Goal: Navigation & Orientation: Find specific page/section

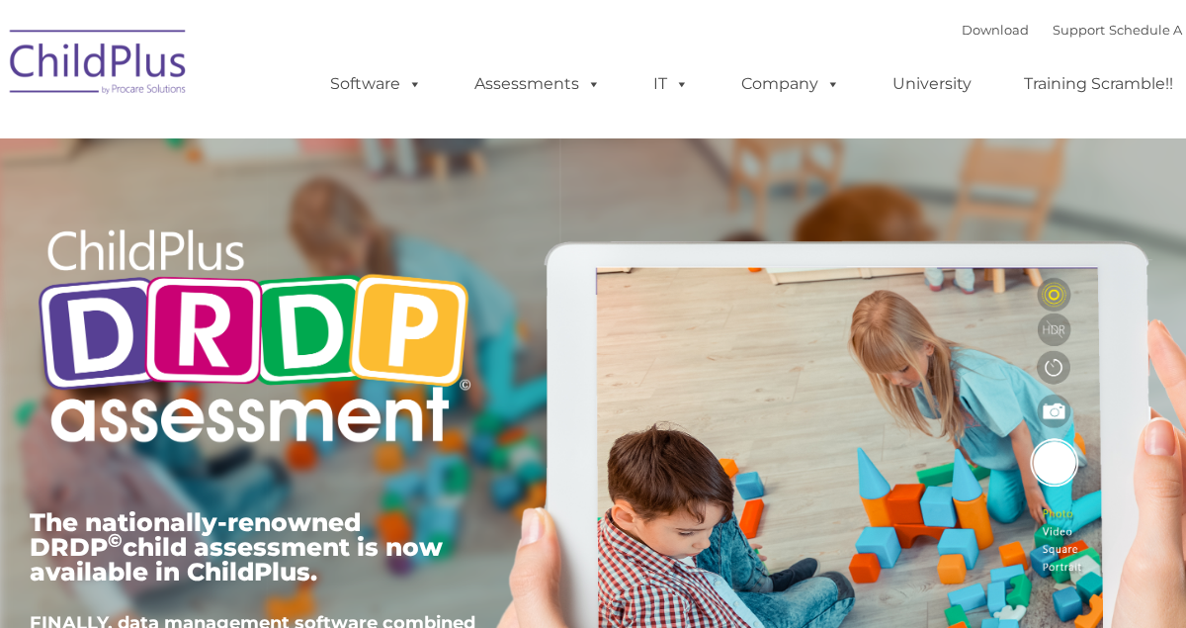
type input ""
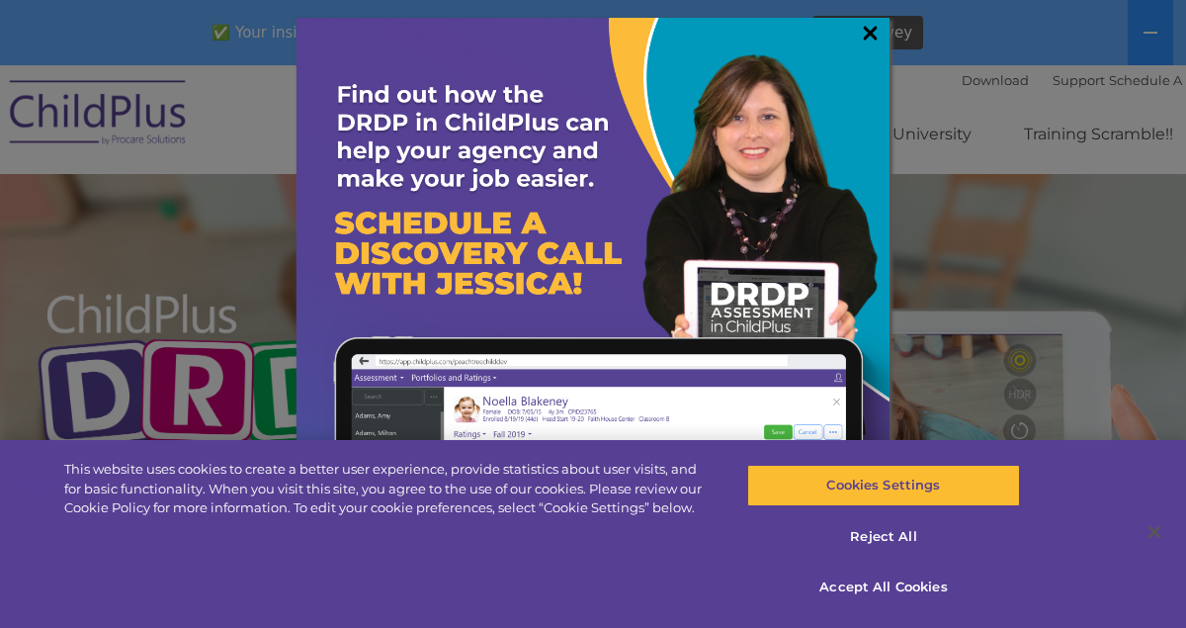
click at [870, 28] on link "×" at bounding box center [870, 33] width 23 height 20
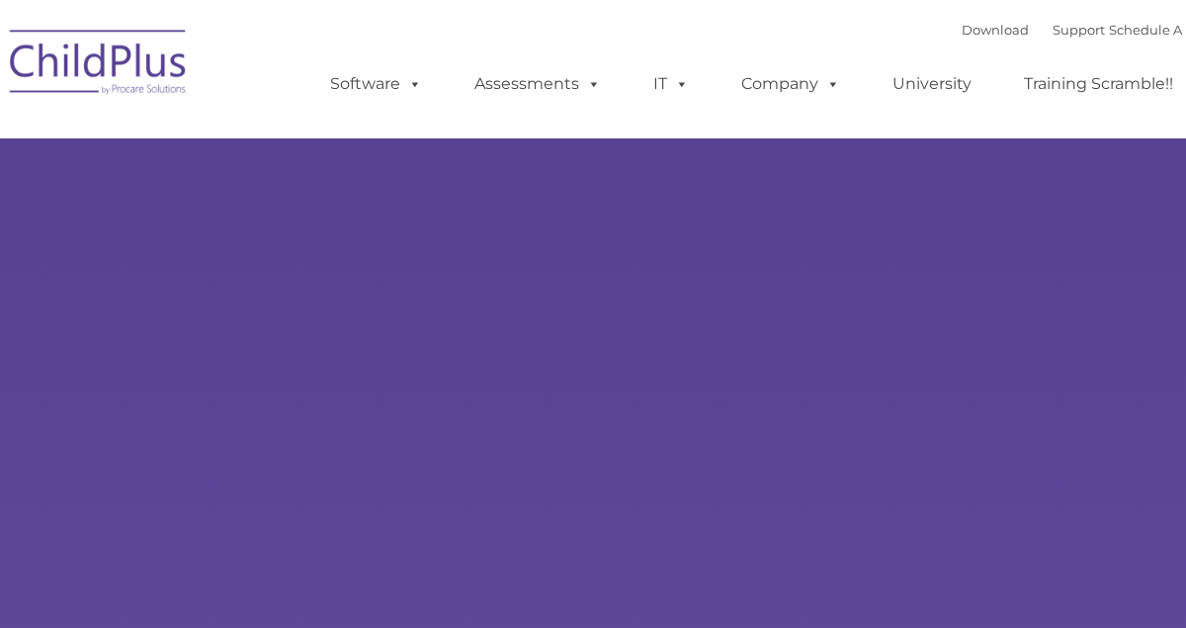
type input ""
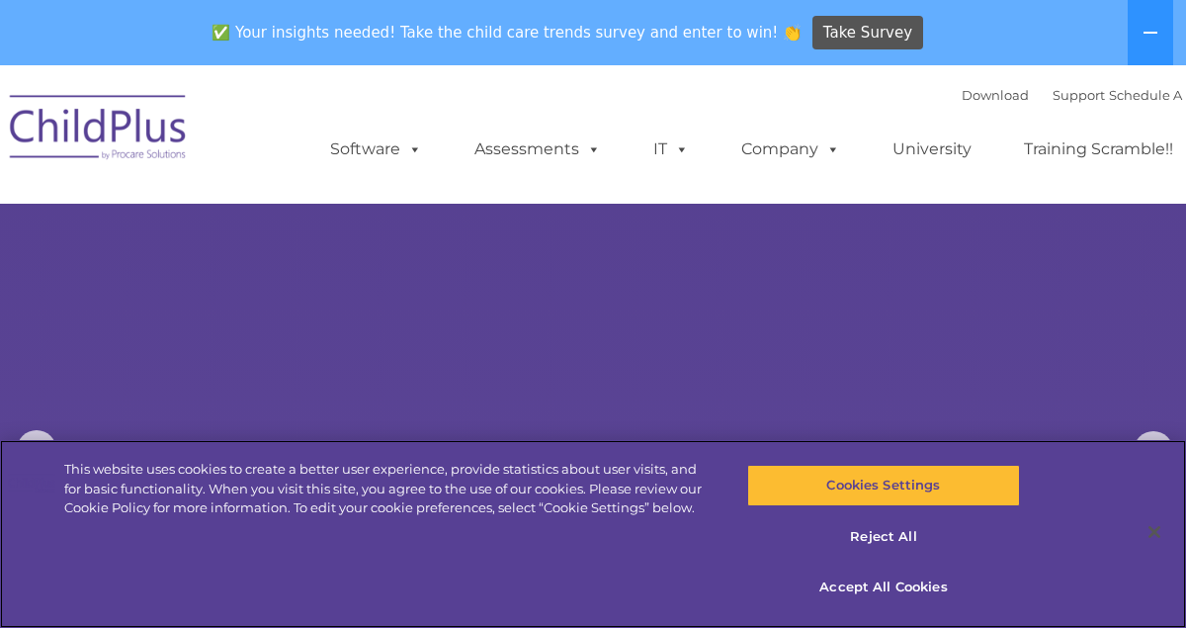
select select "MEDIUM"
